Goal: Navigation & Orientation: Find specific page/section

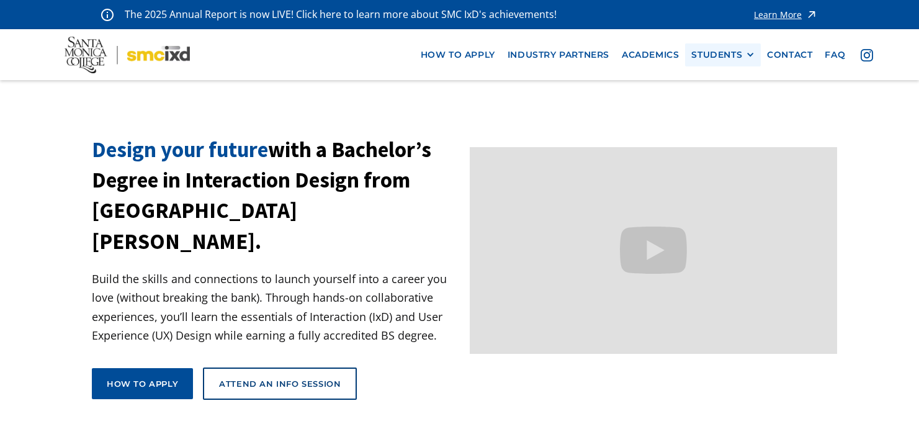
click at [729, 53] on div "STUDENTS" at bounding box center [716, 55] width 51 height 11
click at [721, 99] on link "Current Students" at bounding box center [747, 100] width 112 height 23
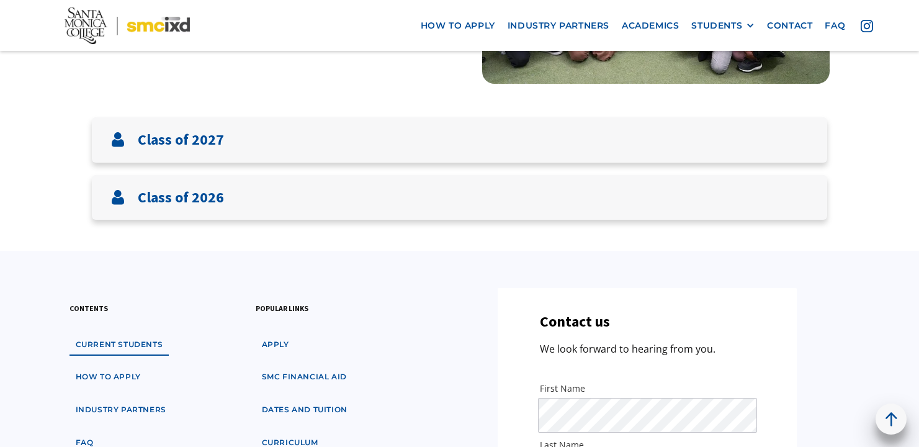
scroll to position [251, 0]
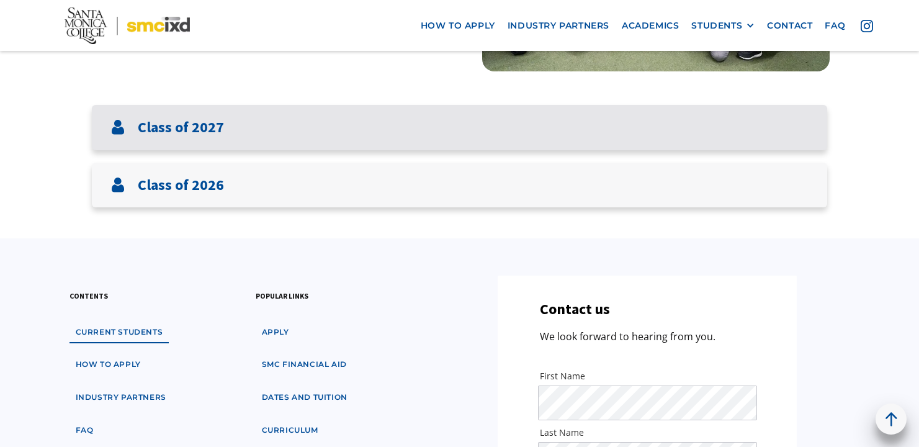
click at [537, 126] on div "Class of 2027" at bounding box center [459, 127] width 735 height 45
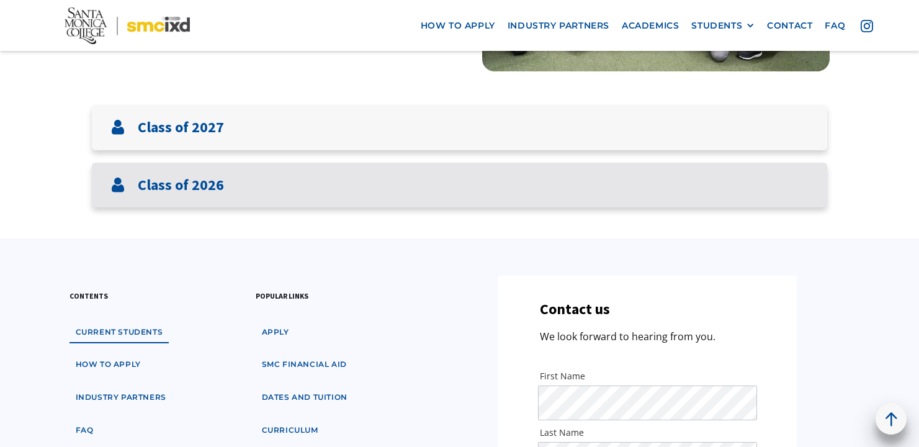
click at [475, 192] on div "Class of 2026" at bounding box center [459, 185] width 735 height 45
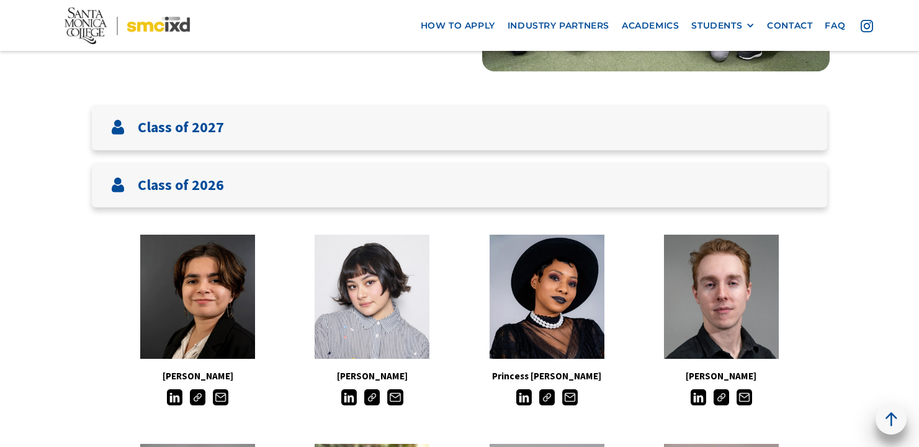
click at [546, 396] on img at bounding box center [547, 397] width 16 height 16
